Goal: Obtain resource: Download file/media

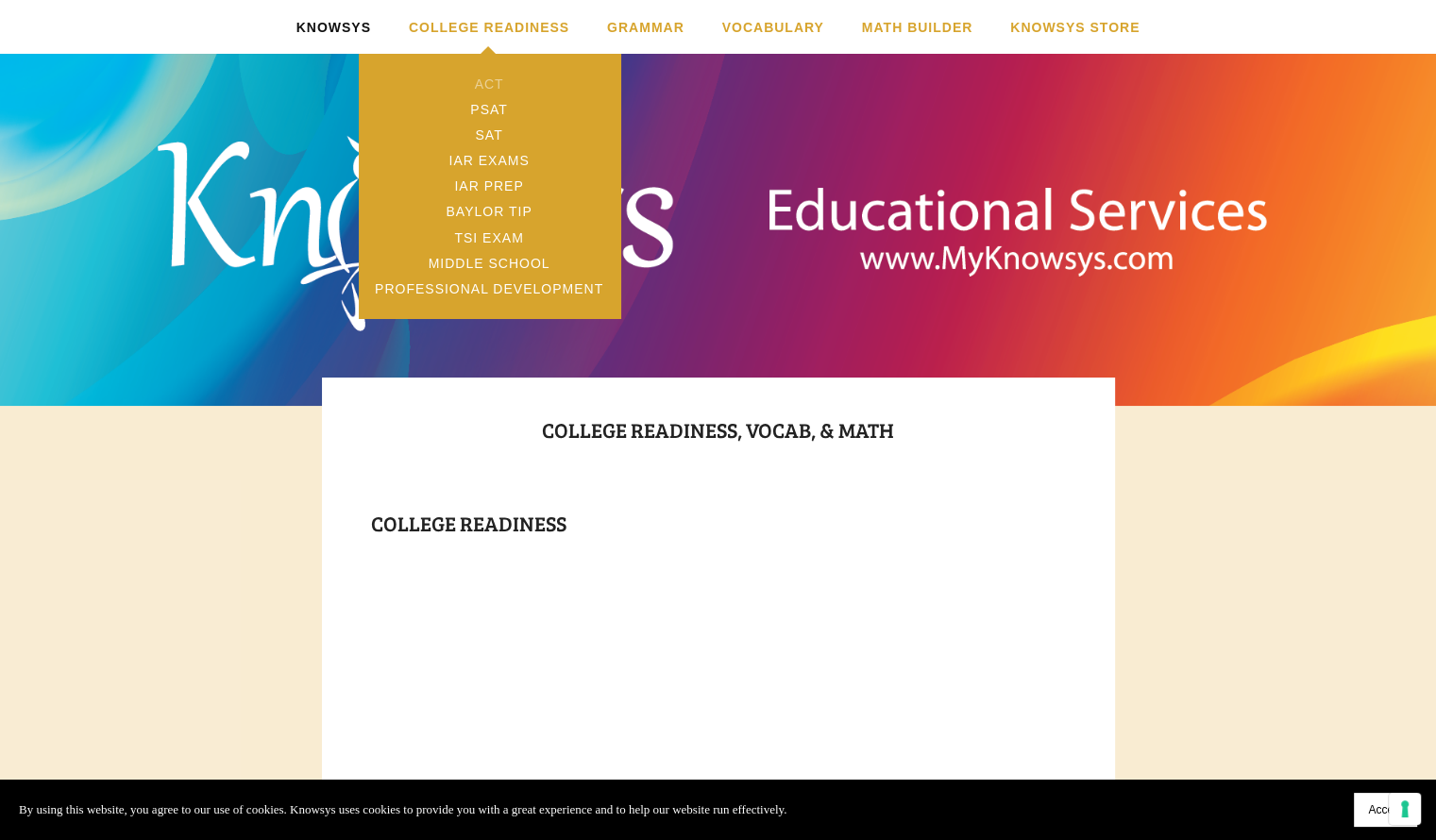
click at [484, 80] on link "ACT" at bounding box center [489, 83] width 262 height 25
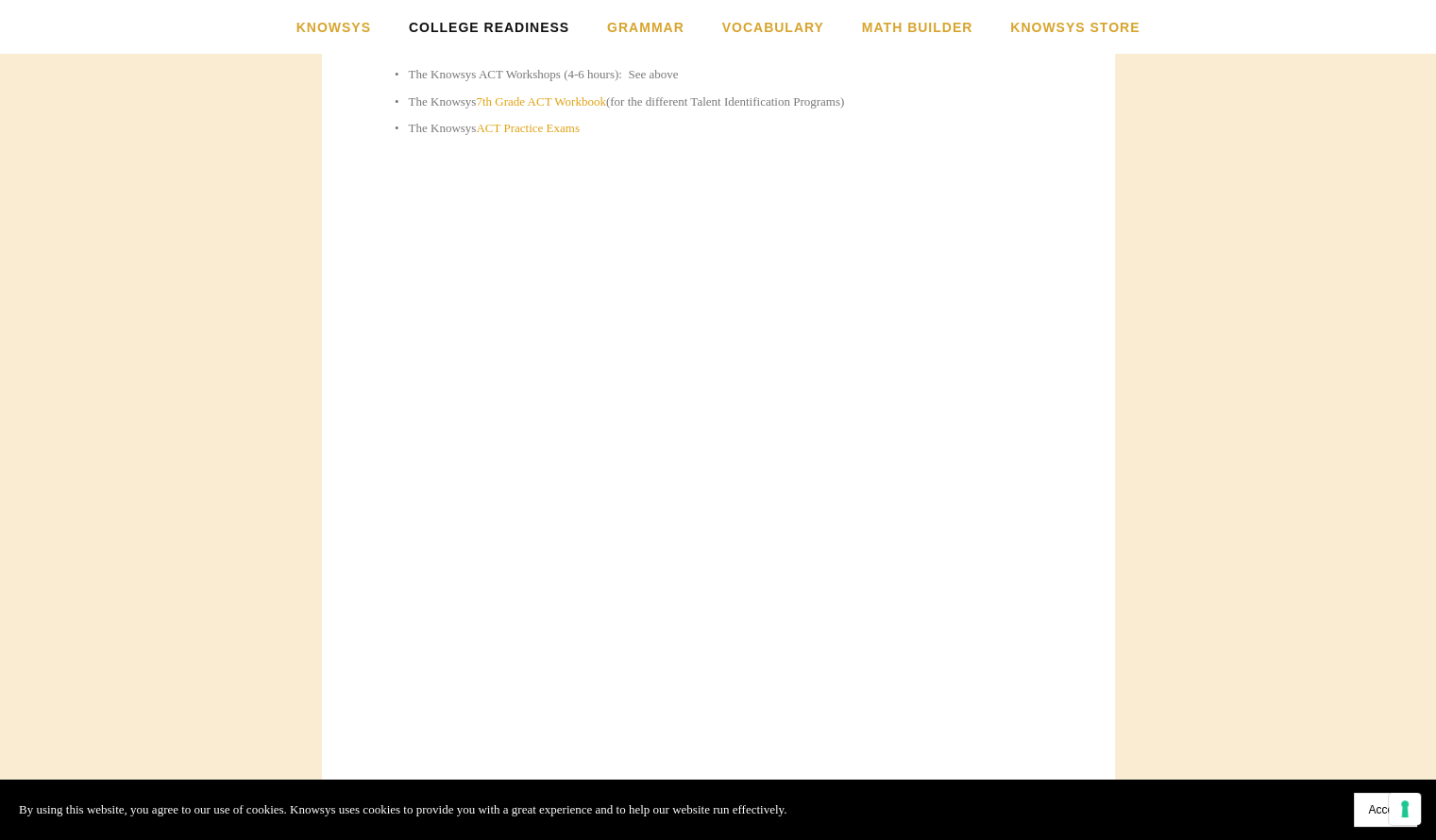
scroll to position [1369, 0]
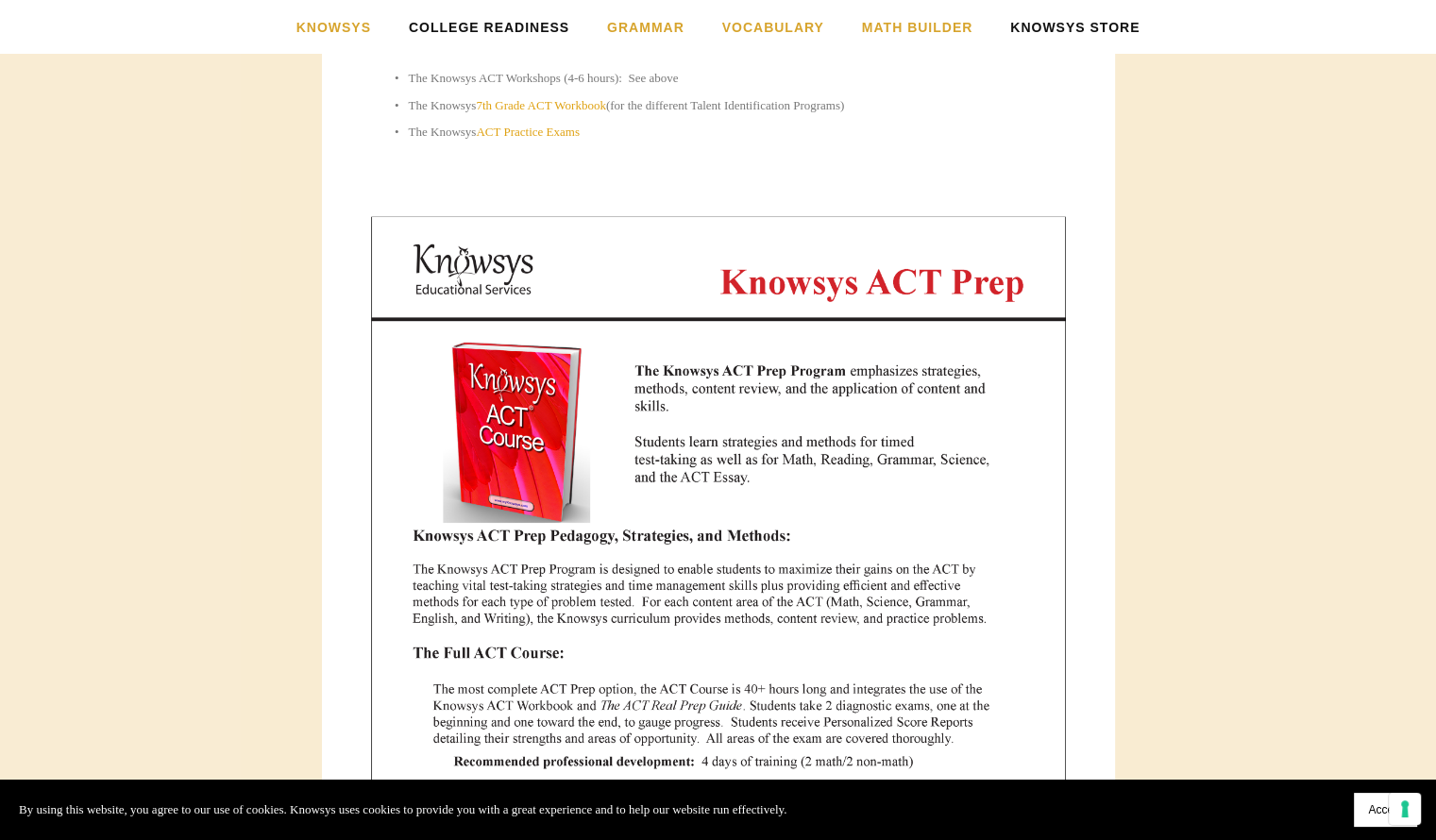
click at [1069, 38] on link "Knowsys Store" at bounding box center [1074, 26] width 129 height 54
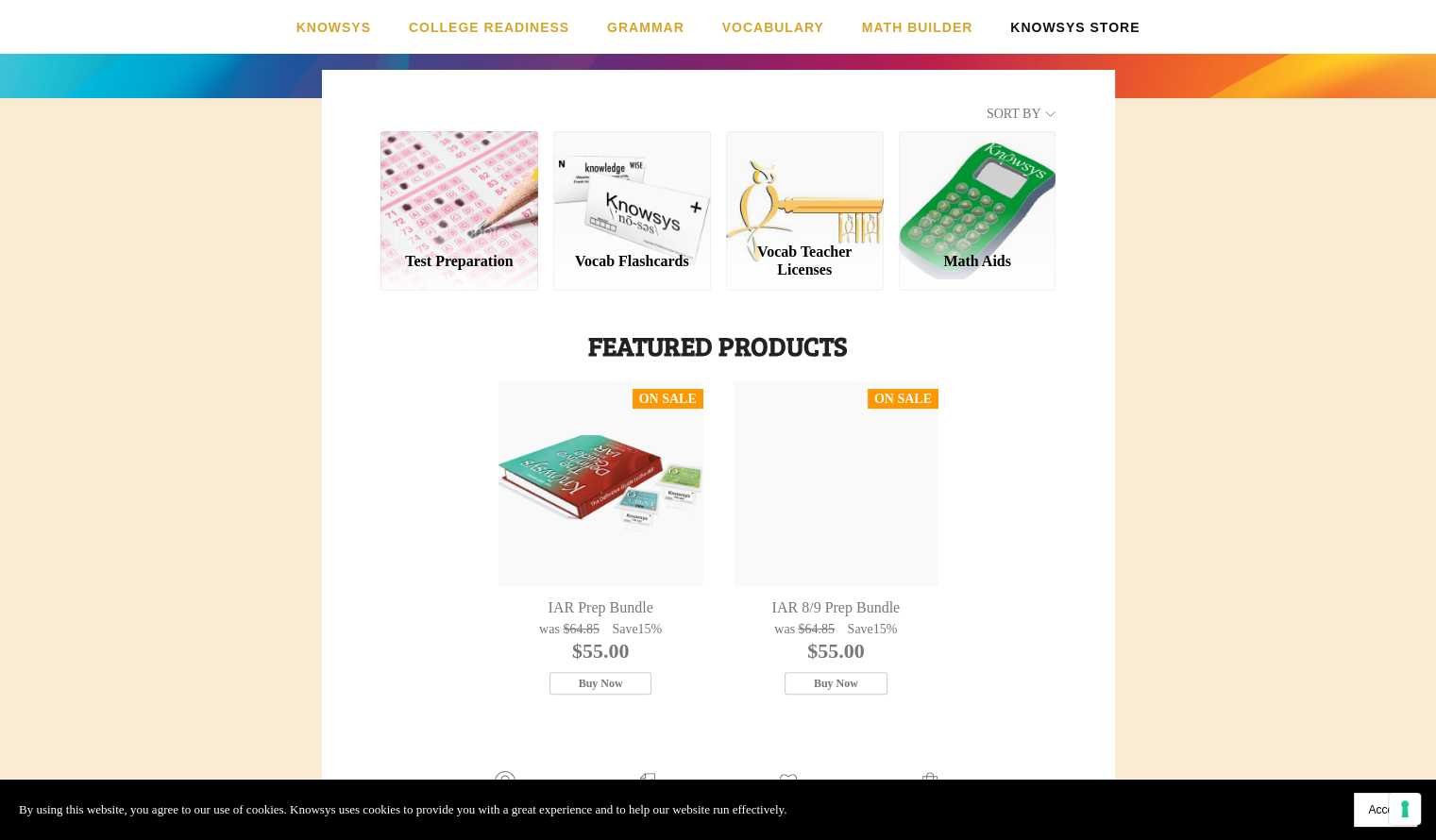
scroll to position [309, 0]
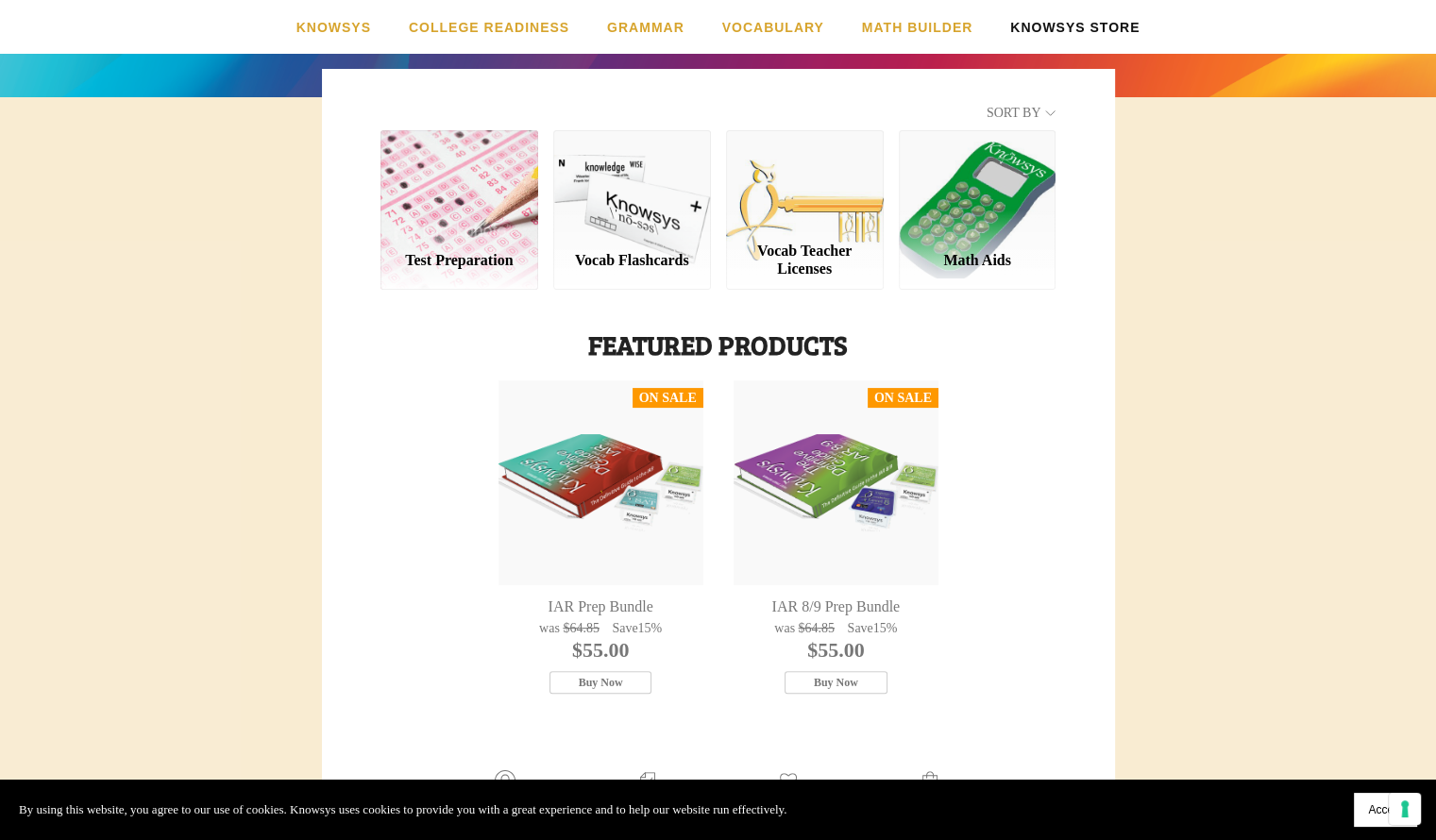
drag, startPoint x: 200, startPoint y: 381, endPoint x: 1200, endPoint y: 266, distance: 1006.6
click at [1200, 266] on body "By using this website, you agree to our use of cookies. Knowsys uses cookies to…" at bounding box center [718, 597] width 1436 height 1811
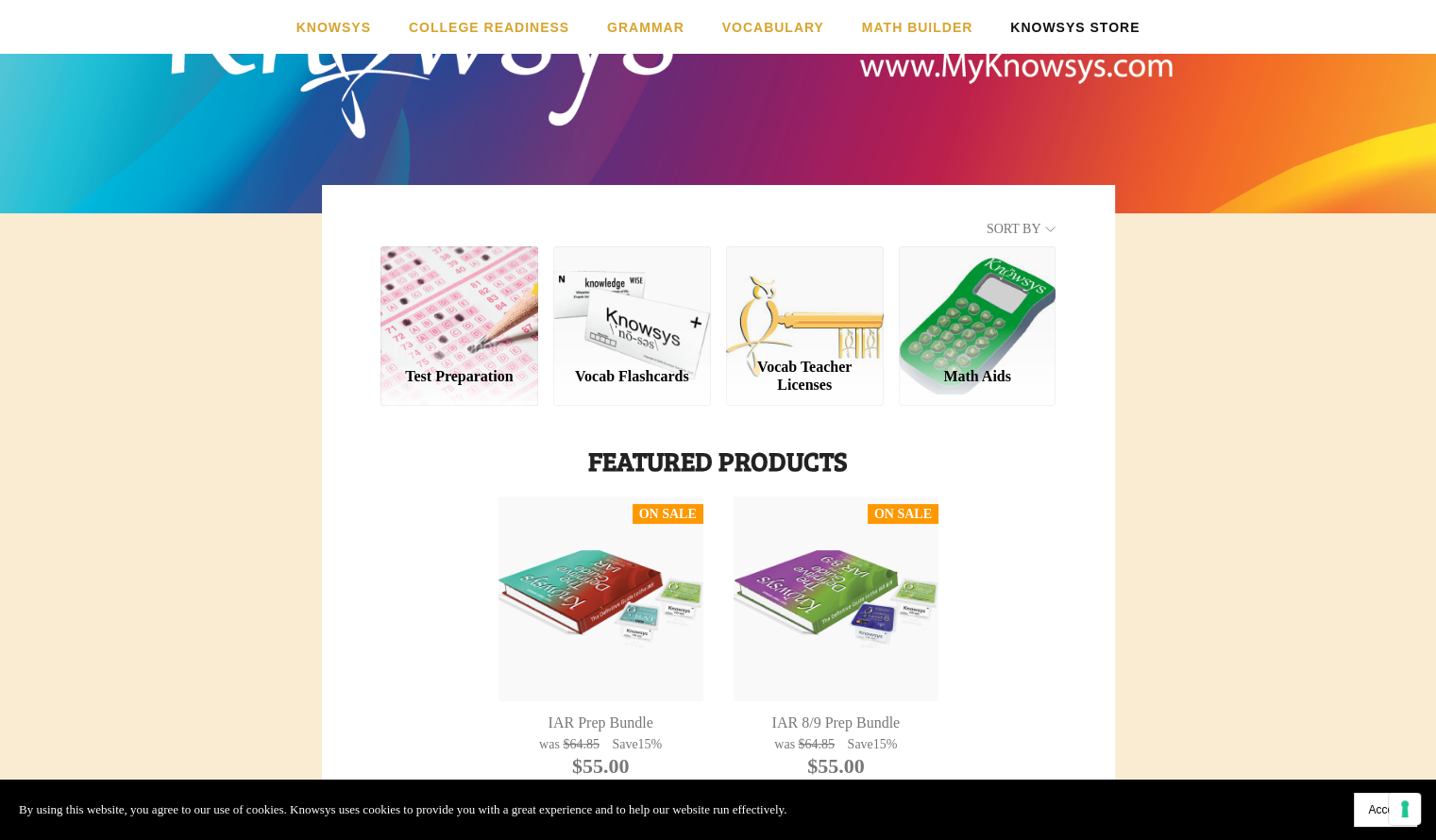
scroll to position [0, 0]
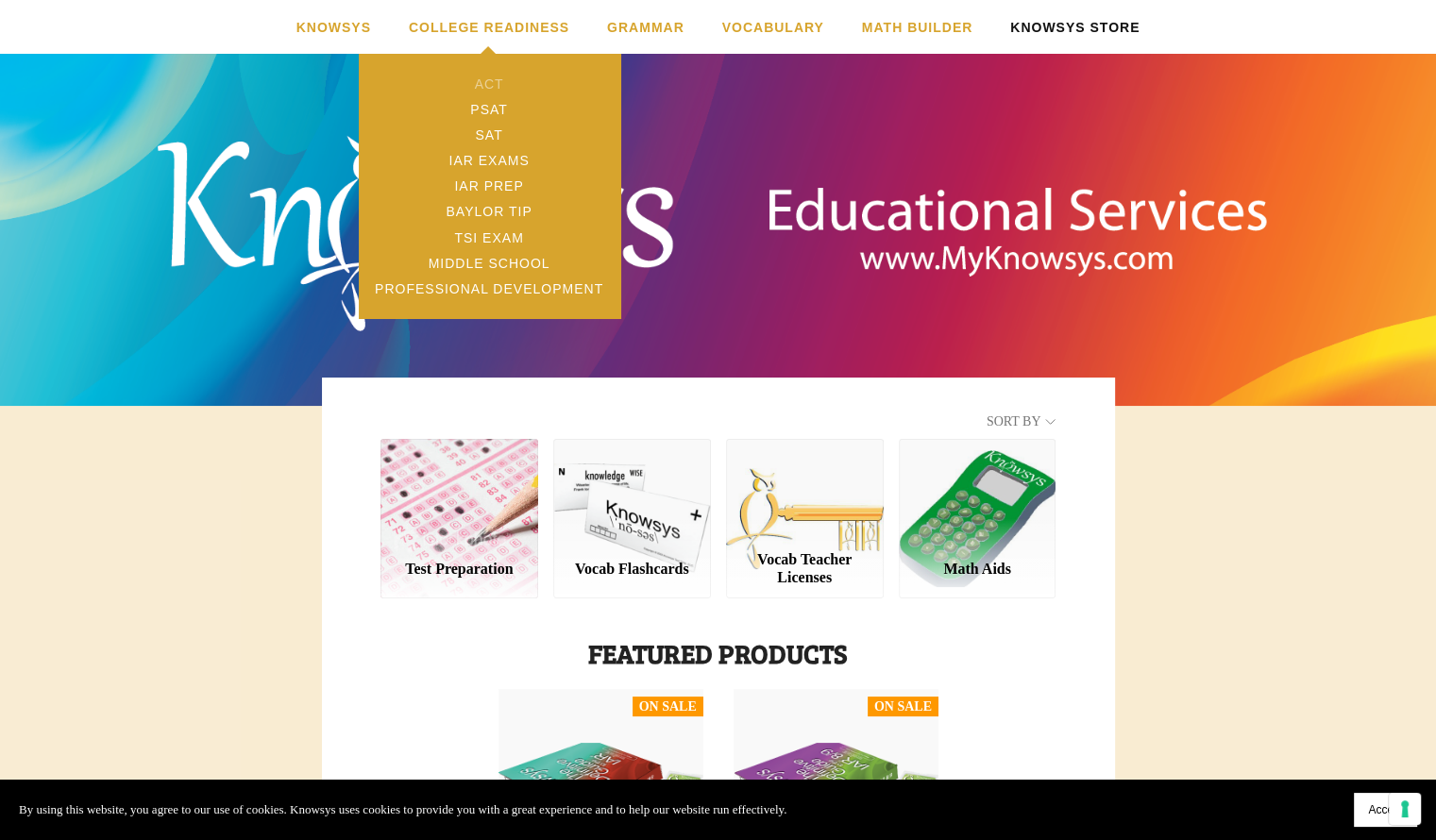
click at [490, 81] on link "ACT" at bounding box center [489, 83] width 262 height 25
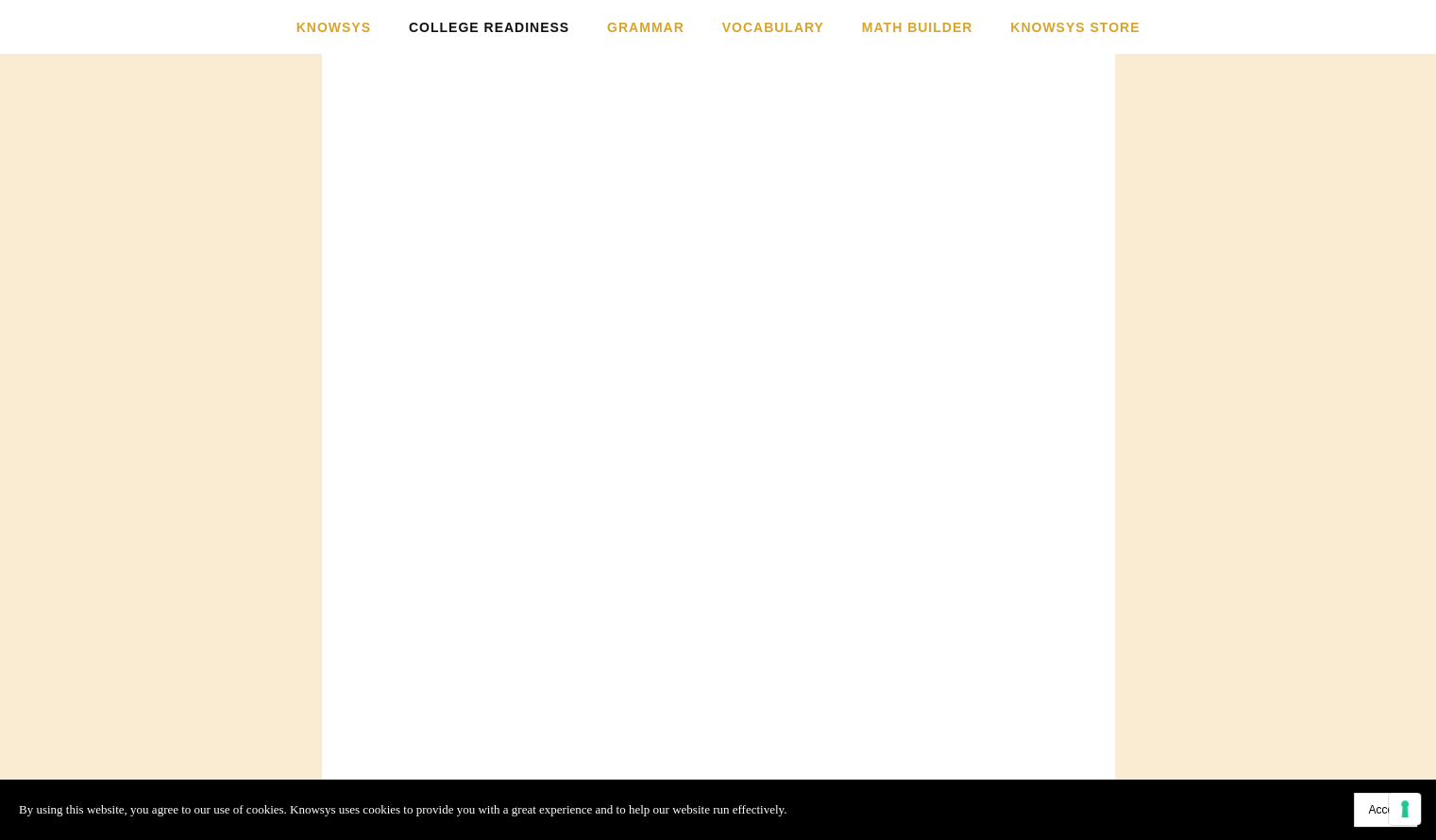
scroll to position [1582, 0]
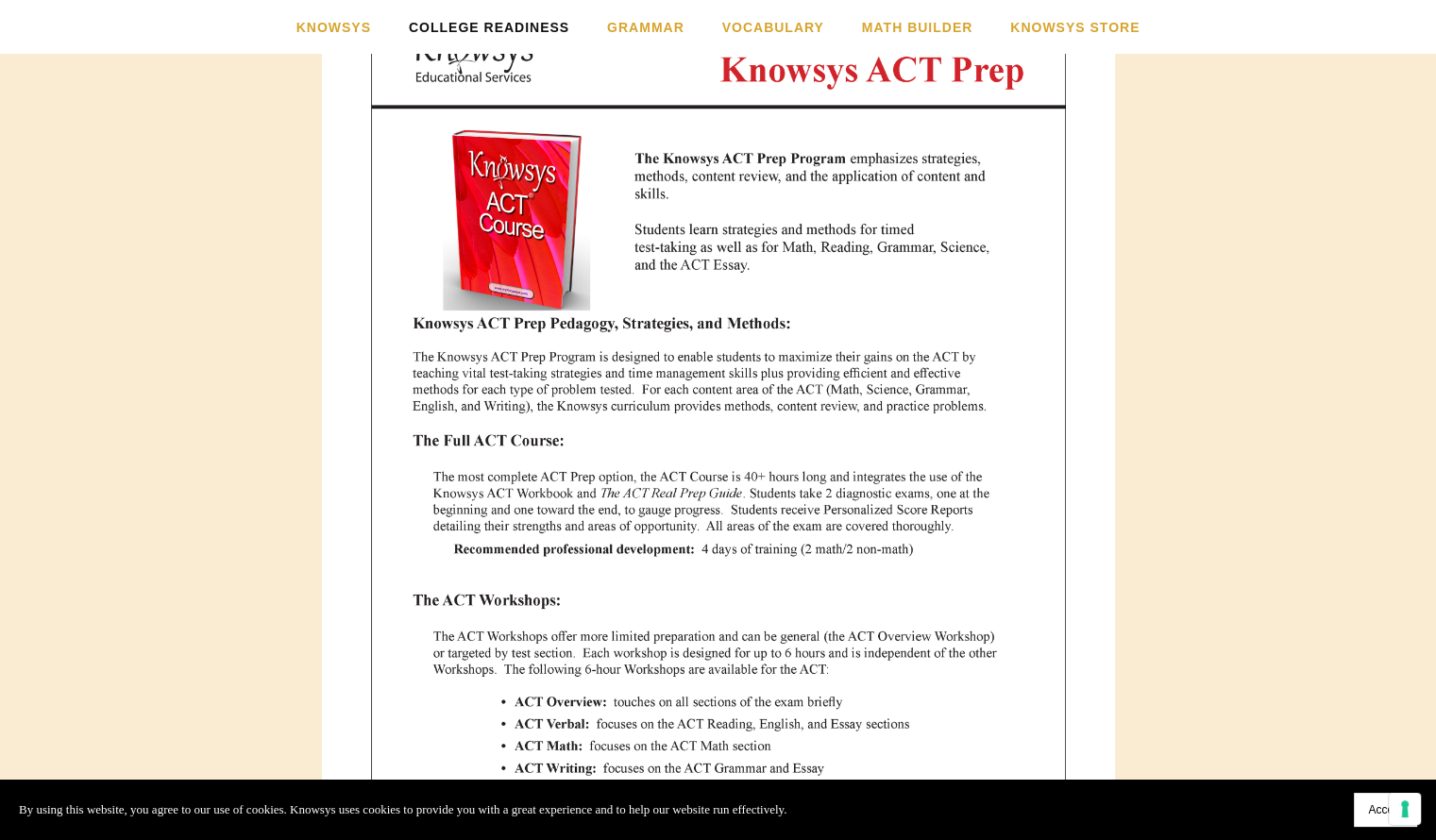
click at [861, 187] on img at bounding box center [718, 455] width 695 height 902
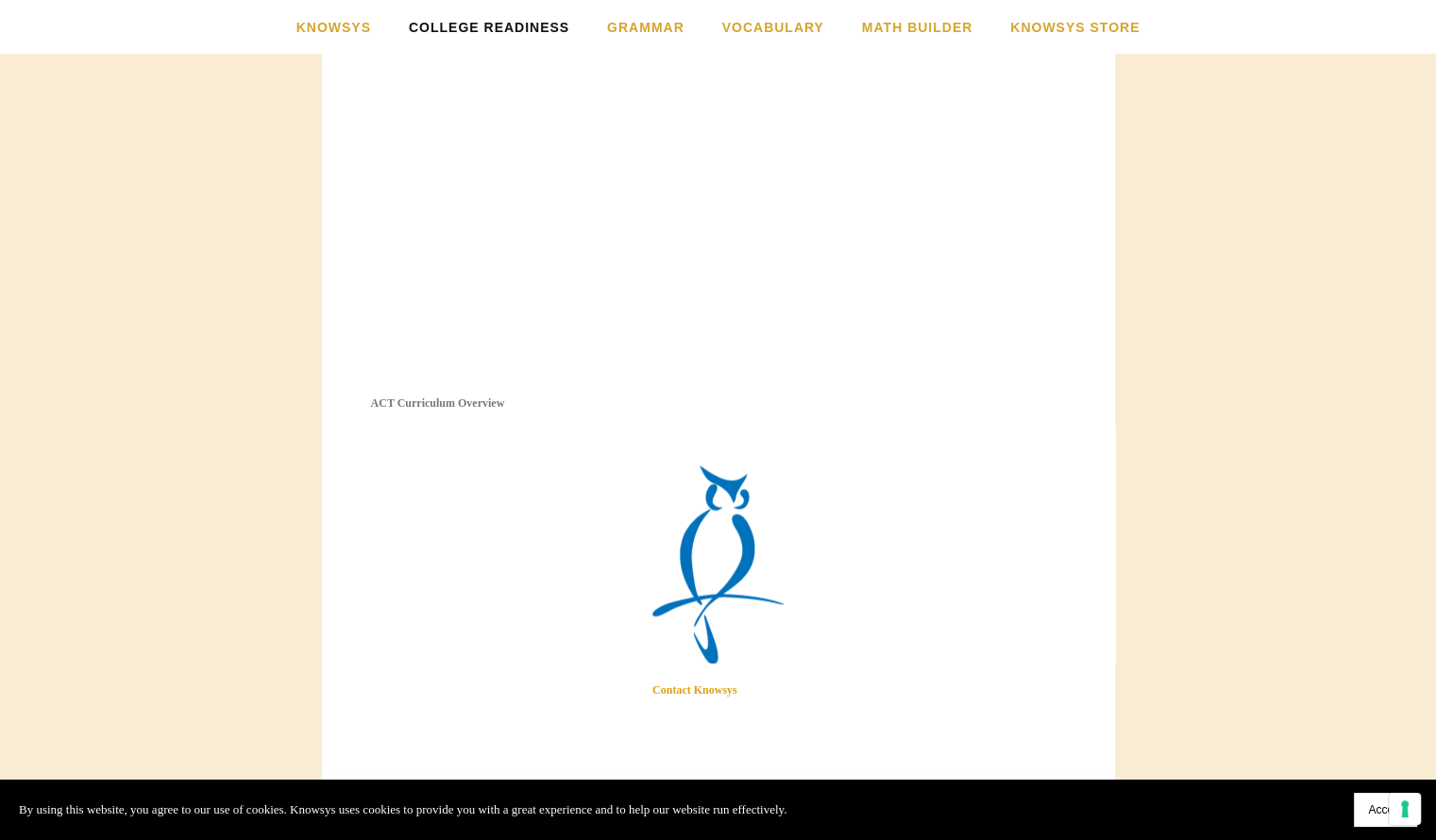
scroll to position [2108, 0]
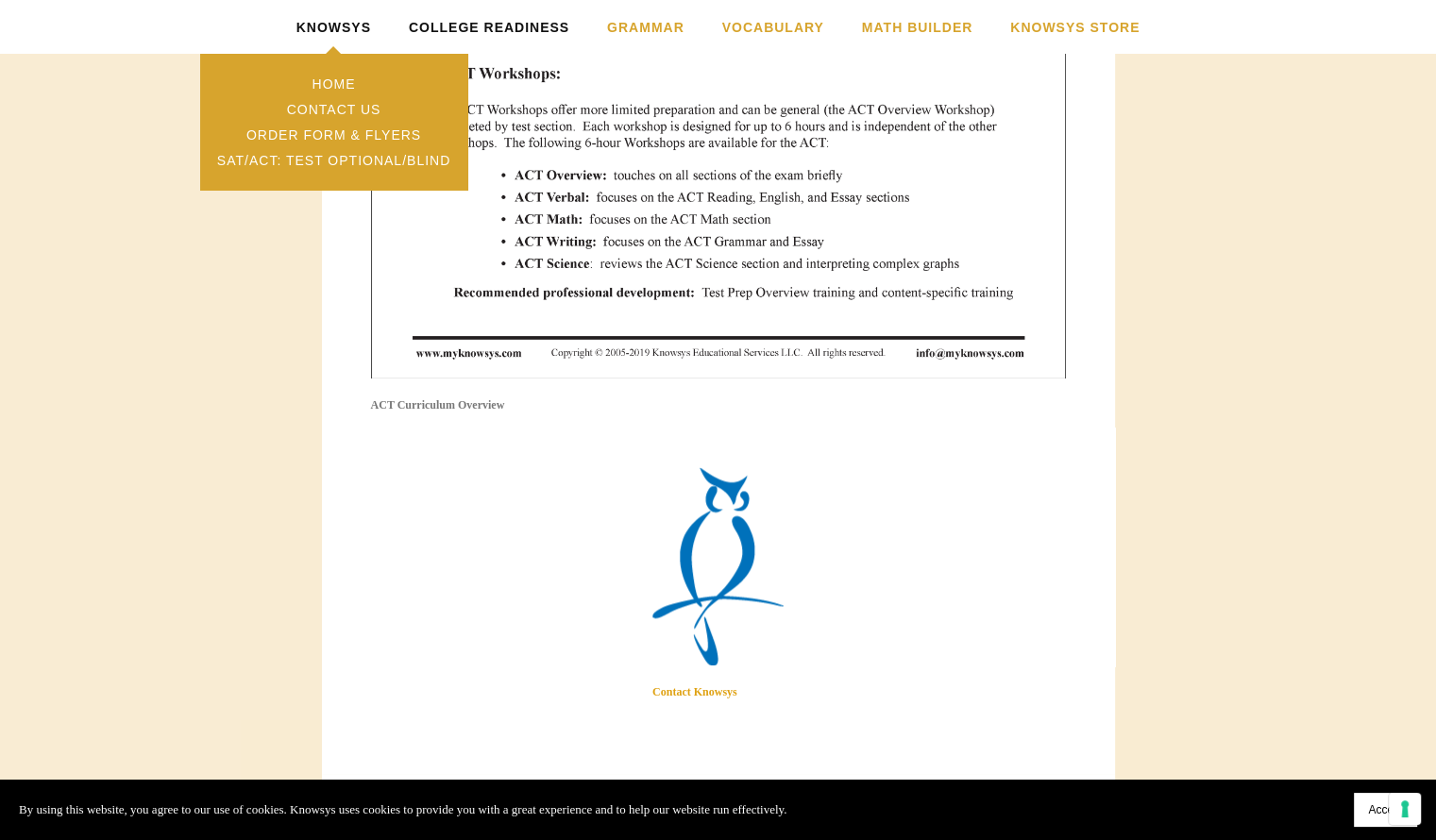
click at [322, 24] on link "Knowsys" at bounding box center [333, 26] width 74 height 54
click at [371, 134] on link "Order Form & Flyers" at bounding box center [333, 134] width 267 height 25
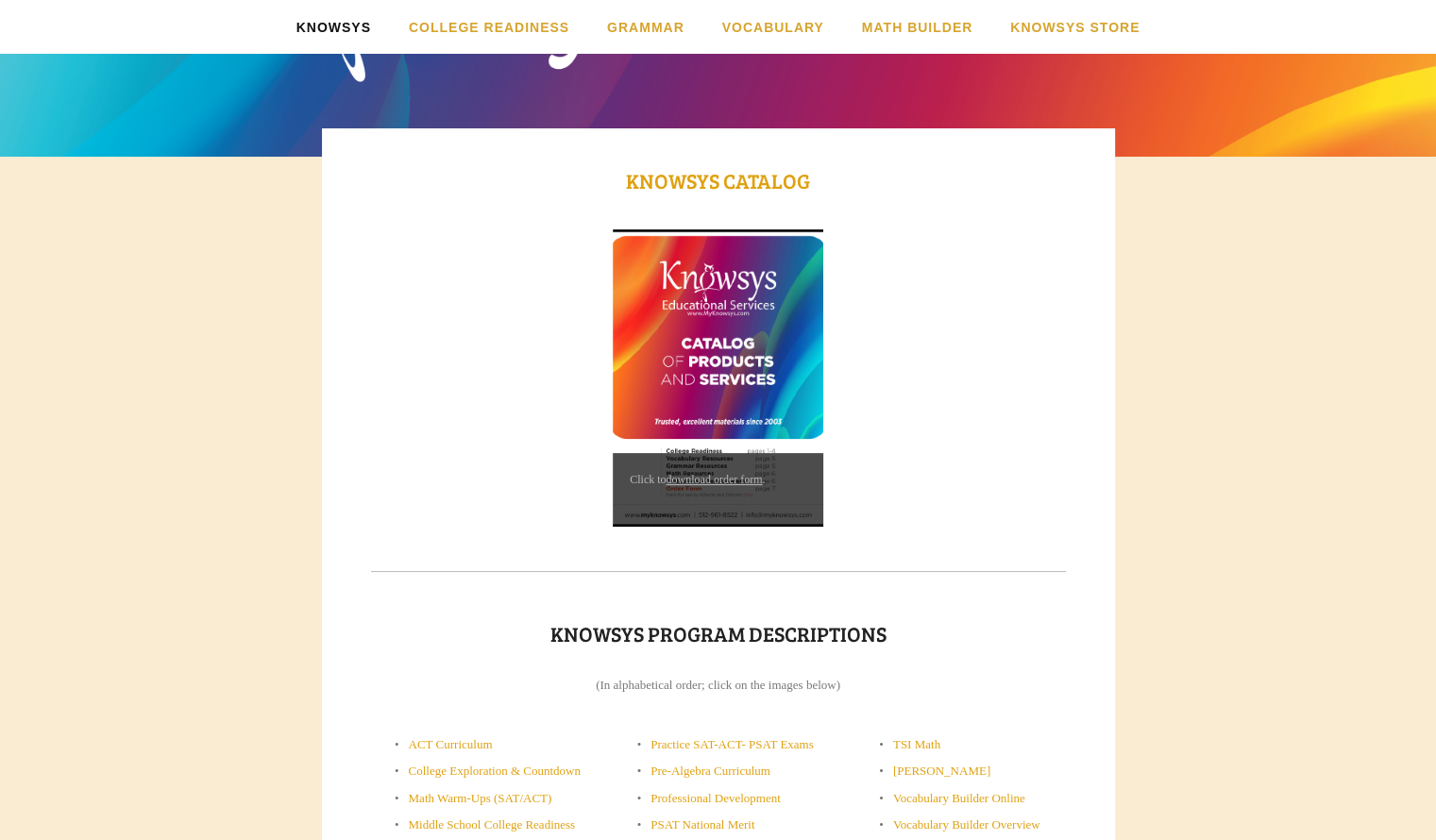
scroll to position [253, 0]
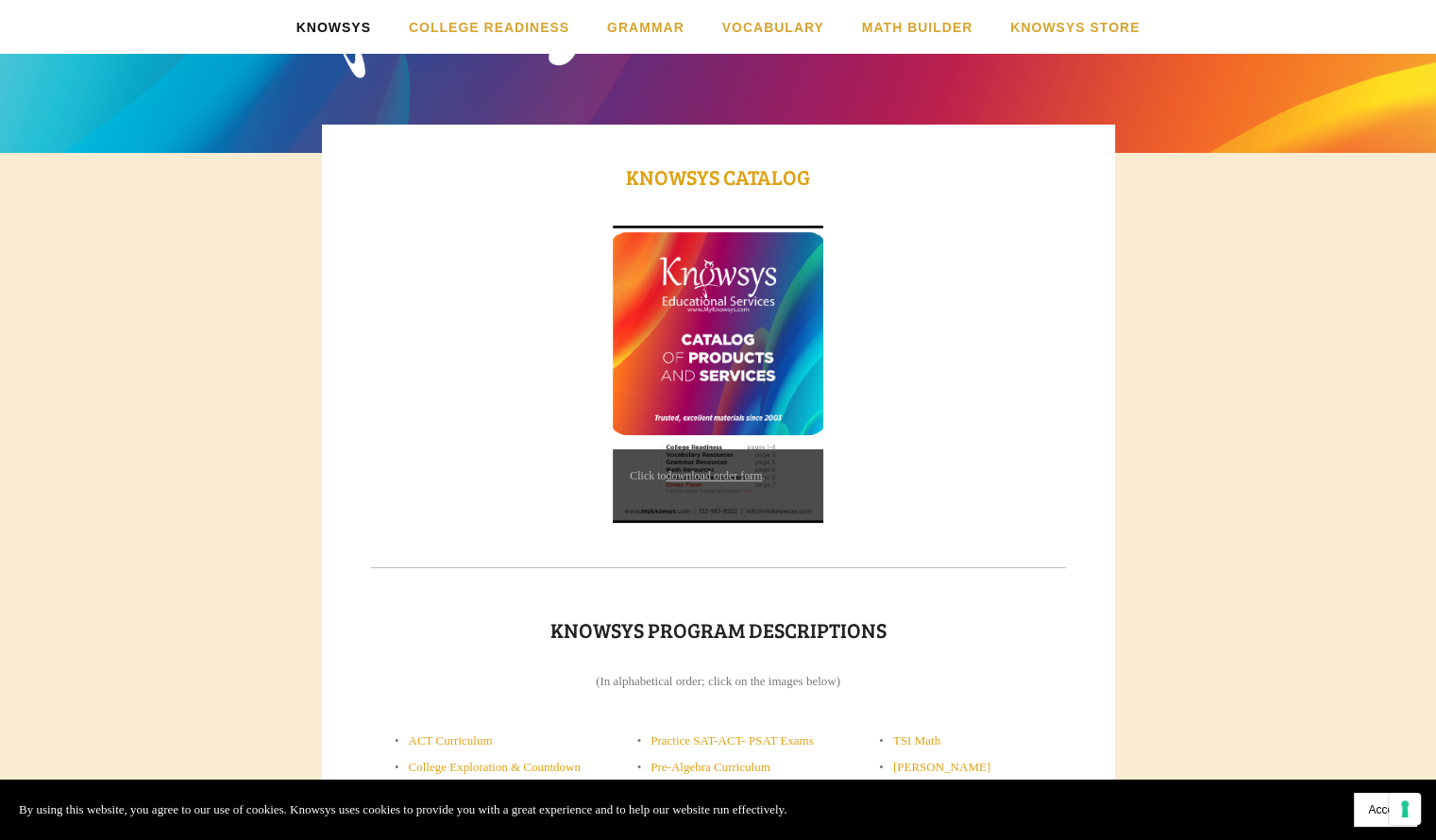
click at [685, 465] on figcaption "Click to download order form ." at bounding box center [718, 485] width 211 height 74
click at [727, 385] on img at bounding box center [718, 373] width 211 height 297
